Goal: Navigation & Orientation: Find specific page/section

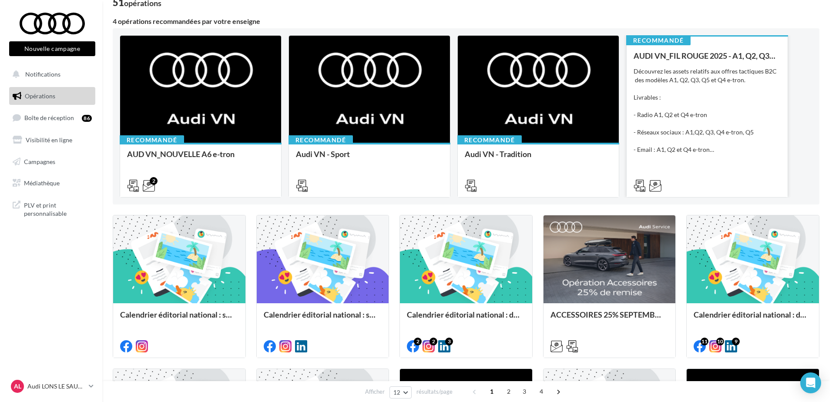
scroll to position [174, 0]
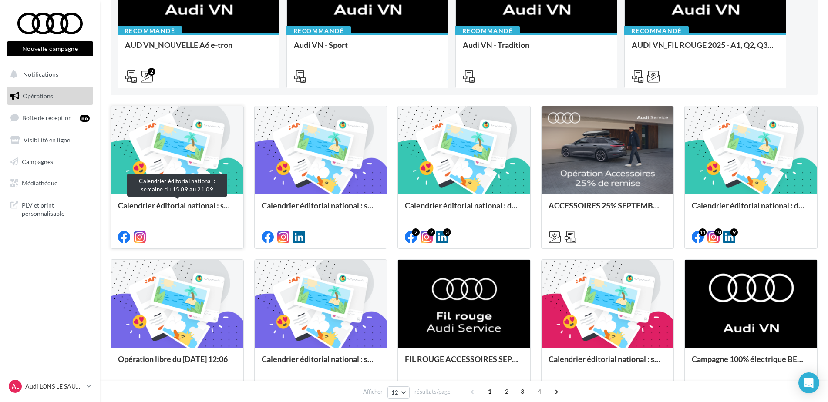
click at [205, 212] on div "Calendrier éditorial national : semaine du 15.09 au 21.09" at bounding box center [177, 209] width 118 height 17
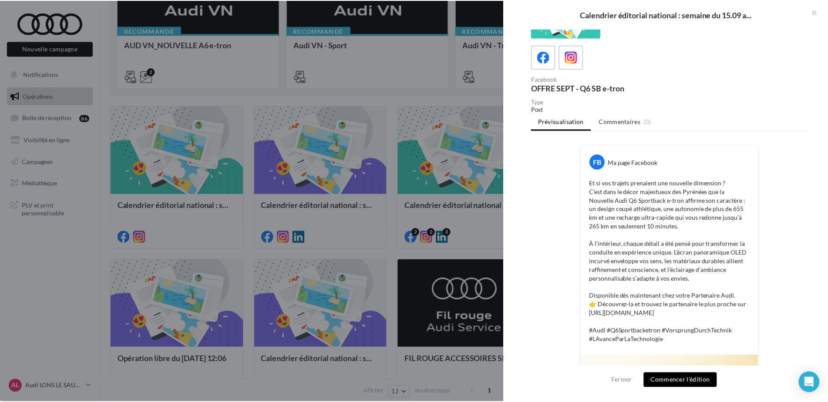
scroll to position [0, 0]
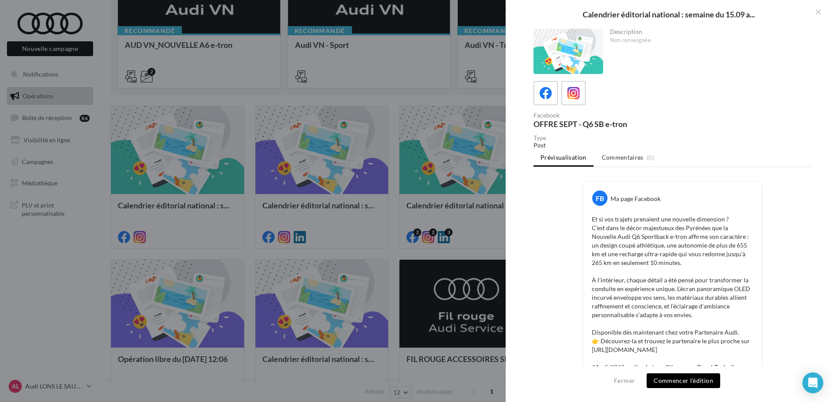
click at [278, 168] on div at bounding box center [416, 201] width 832 height 402
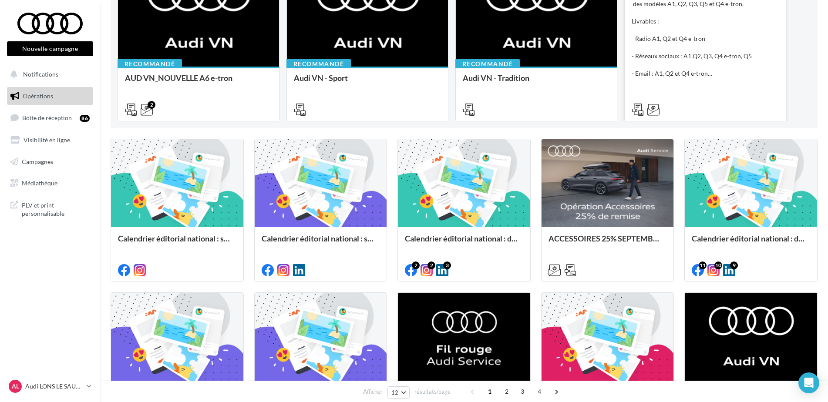
scroll to position [87, 0]
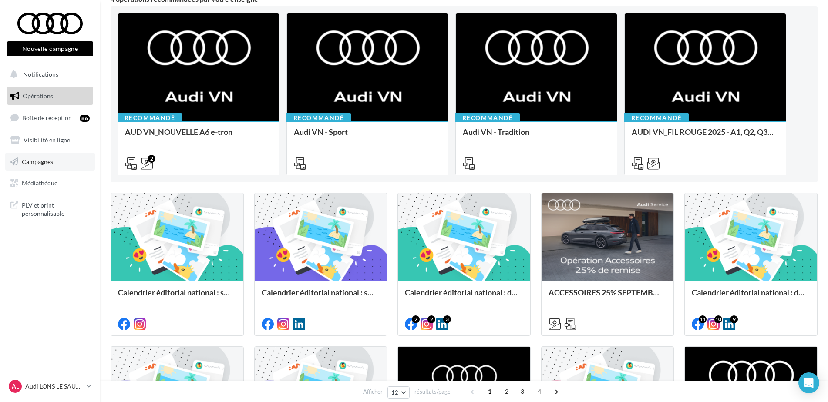
click at [53, 165] on span "Campagnes" at bounding box center [37, 161] width 31 height 7
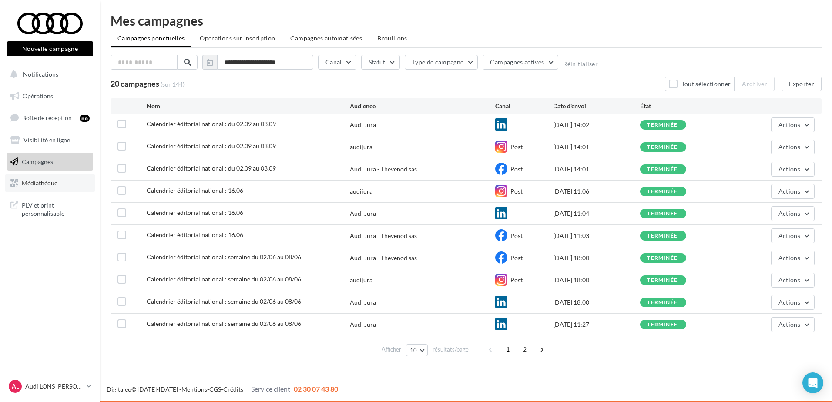
click at [56, 182] on span "Médiathèque" at bounding box center [40, 182] width 36 height 7
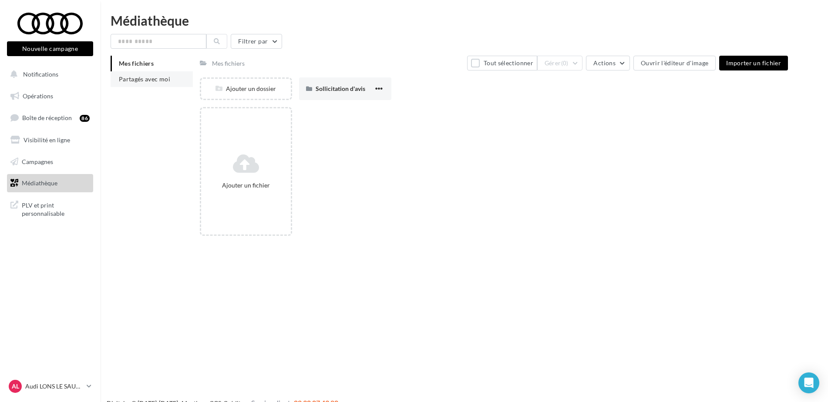
click at [164, 83] on li "Partagés avec moi" at bounding box center [152, 79] width 82 height 16
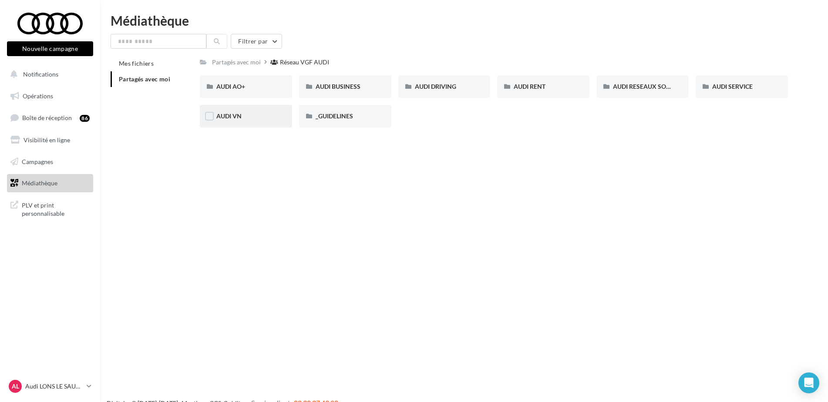
click at [245, 108] on div "AUDI VN" at bounding box center [246, 116] width 92 height 23
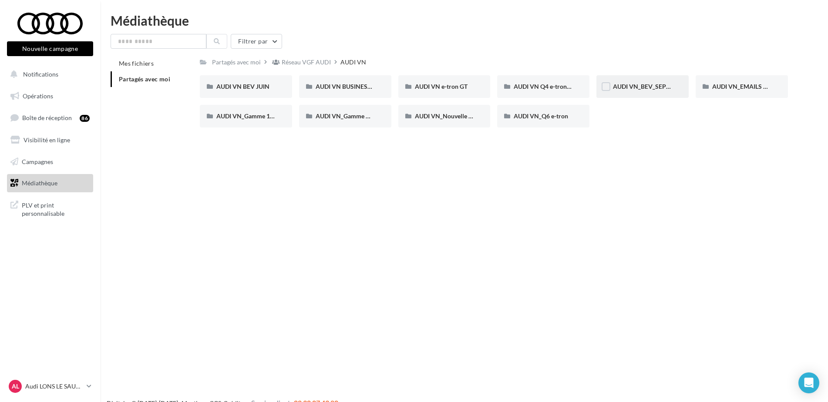
click at [626, 78] on div "AUDI VN_BEV_SEPTEMBRE" at bounding box center [642, 86] width 92 height 23
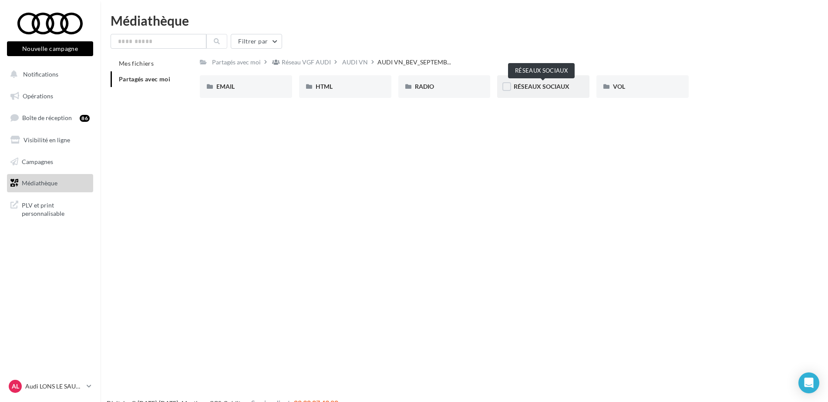
click at [546, 87] on span "RÉSEAUX SOCIAUX" at bounding box center [542, 86] width 56 height 7
